Goal: Find specific page/section: Find specific page/section

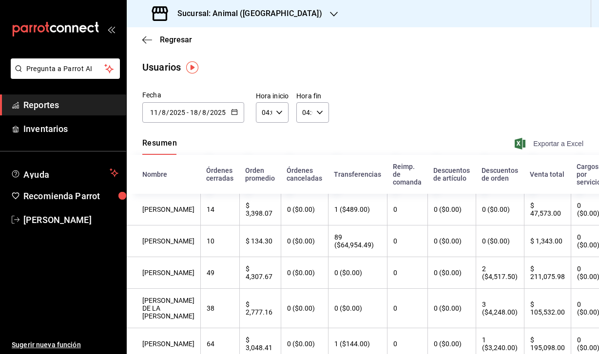
click at [521, 146] on icon "button" at bounding box center [520, 144] width 11 height 12
click at [521, 145] on icon "button" at bounding box center [520, 144] width 11 height 12
click at [250, 14] on h3 "Sucursal: Animal ([GEOGRAPHIC_DATA])" at bounding box center [246, 14] width 153 height 12
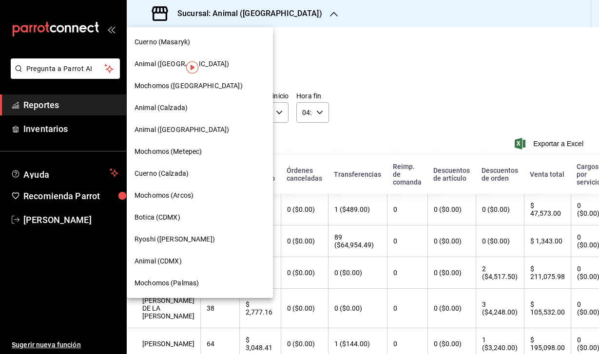
click at [177, 282] on span "Mochomos (Palmas)" at bounding box center [167, 283] width 64 height 10
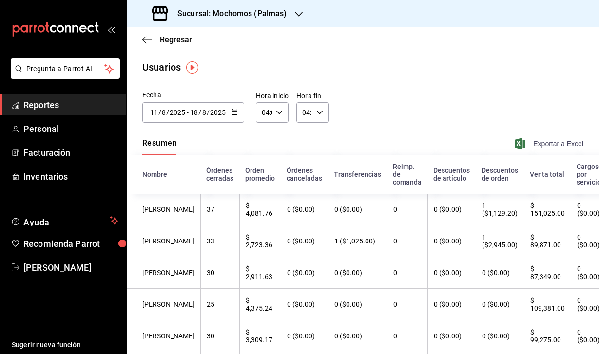
click at [521, 147] on icon "button" at bounding box center [520, 144] width 11 height 12
click at [267, 15] on h3 "Sucursal: Mochomos (Palmas)" at bounding box center [229, 14] width 118 height 12
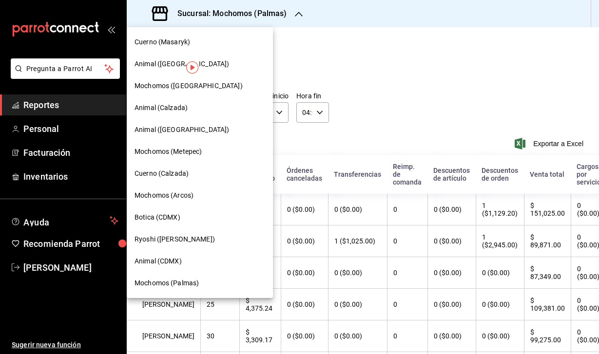
click at [174, 156] on span "Mochomos (Metepec)" at bounding box center [168, 152] width 67 height 10
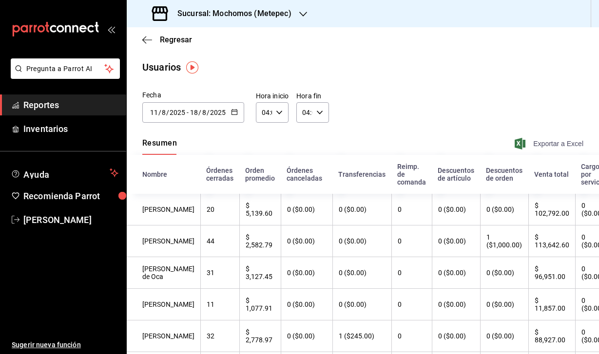
click at [519, 146] on icon "button" at bounding box center [520, 144] width 11 height 12
click at [291, 20] on div "Sucursal: Mochomos (Metepec)" at bounding box center [223, 13] width 177 height 27
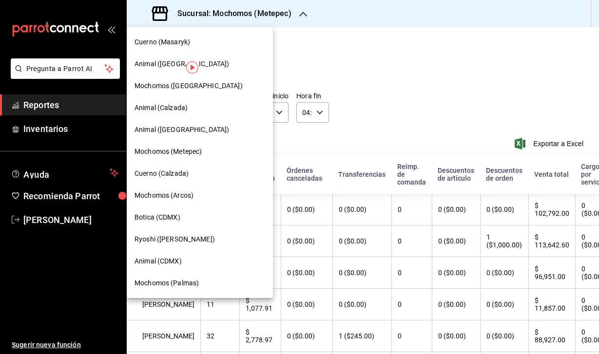
click at [168, 90] on span "Mochomos ([GEOGRAPHIC_DATA])" at bounding box center [189, 86] width 108 height 10
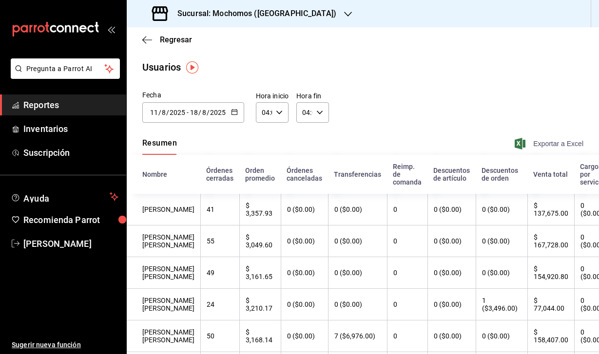
click at [515, 141] on icon "button" at bounding box center [520, 144] width 11 height 12
